Goal: Find specific fact: Find contact information

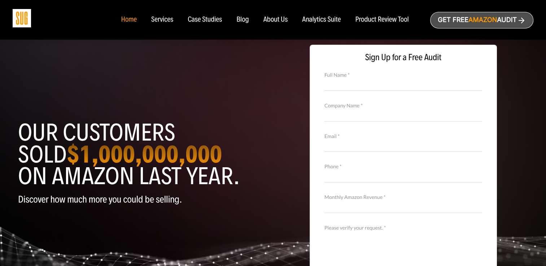
click at [274, 22] on div "About Us" at bounding box center [276, 20] width 25 height 8
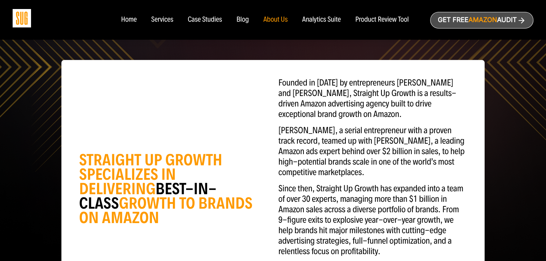
scroll to position [36, 0]
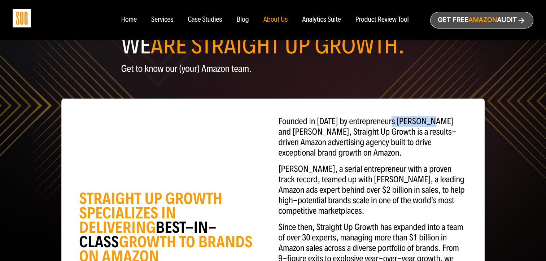
drag, startPoint x: 393, startPoint y: 120, endPoint x: 431, endPoint y: 123, distance: 38.8
click at [431, 123] on p "Founded in [DATE] by entrepreneurs [PERSON_NAME] and [PERSON_NAME], Straight Up…" at bounding box center [373, 137] width 188 height 42
copy p "[PERSON_NAME]"
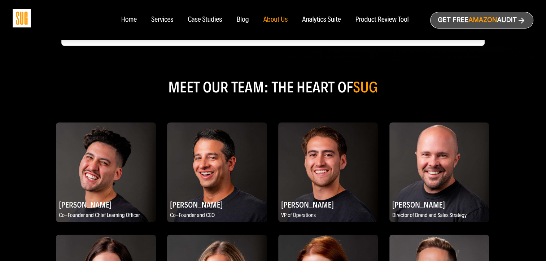
scroll to position [397, 0]
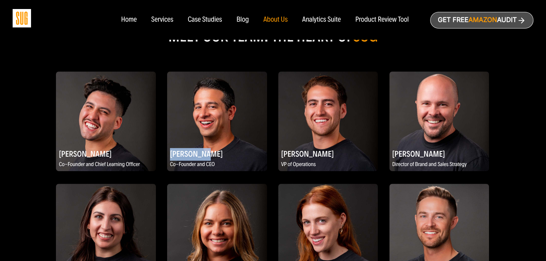
drag, startPoint x: 169, startPoint y: 160, endPoint x: 203, endPoint y: 160, distance: 34.7
click at [203, 160] on h2 "[PERSON_NAME]" at bounding box center [217, 154] width 100 height 14
copy h2 "[PERSON_NAME]"
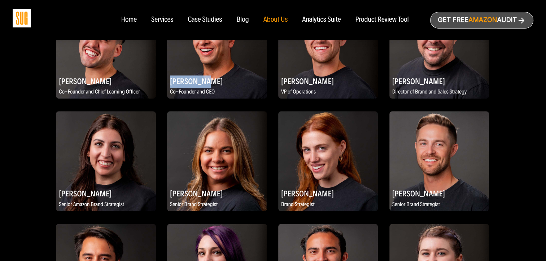
scroll to position [433, 0]
